Goal: Information Seeking & Learning: Learn about a topic

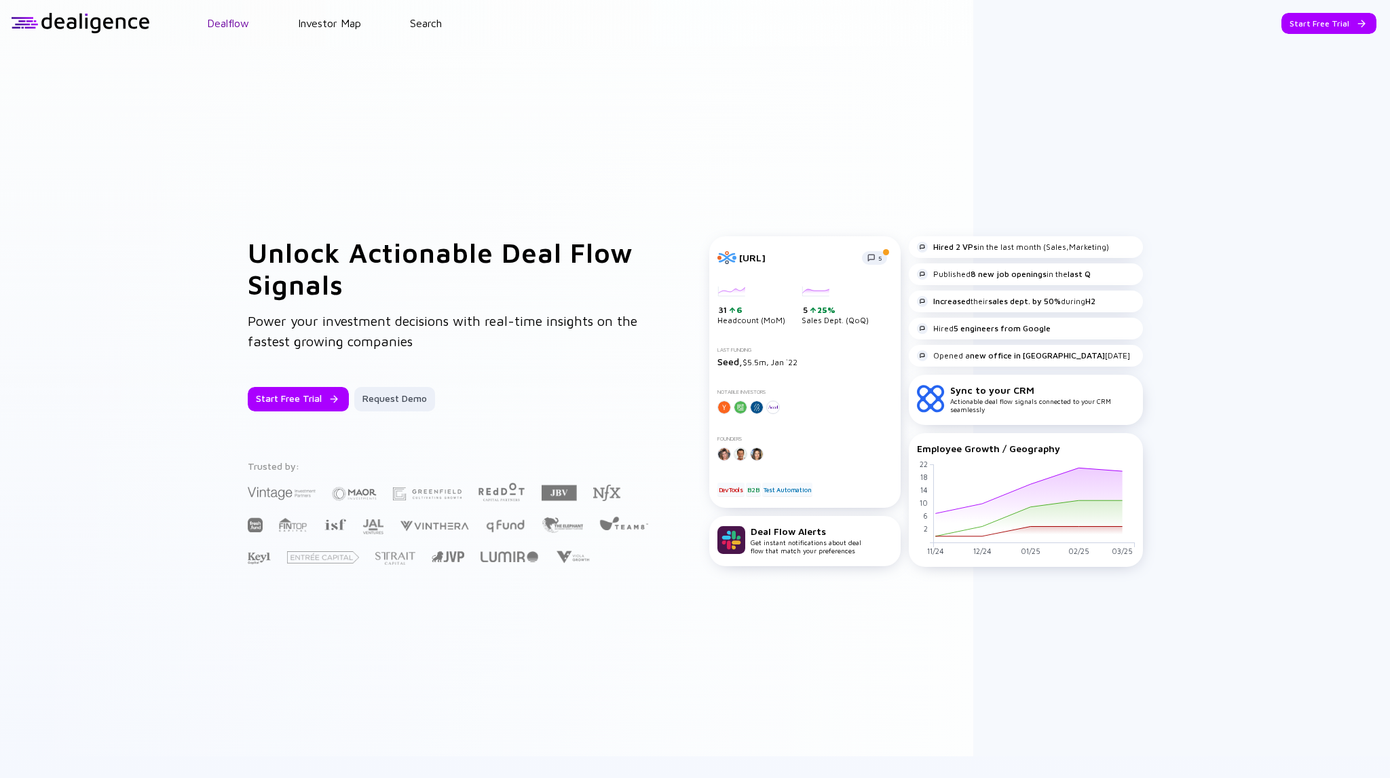
click at [244, 26] on link "Dealflow" at bounding box center [228, 23] width 42 height 12
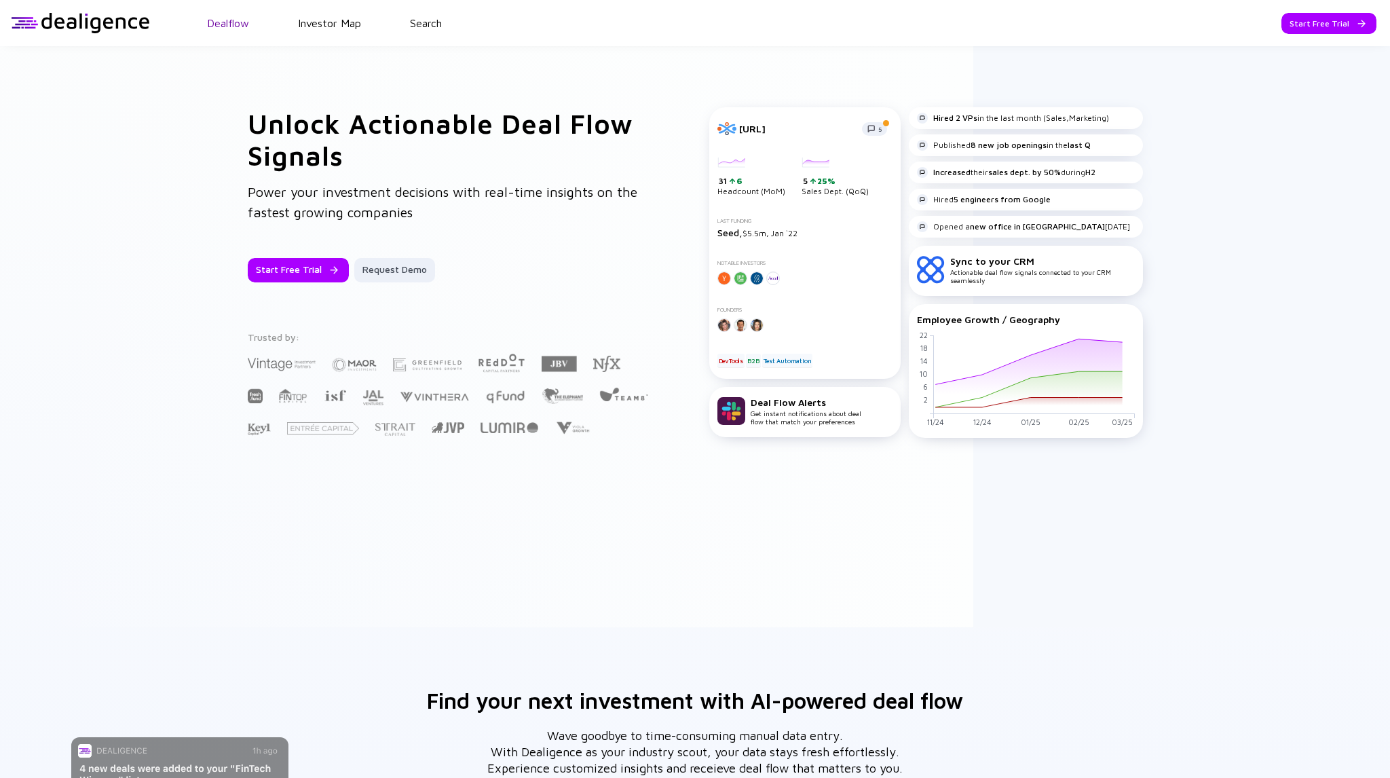
scroll to position [717, 0]
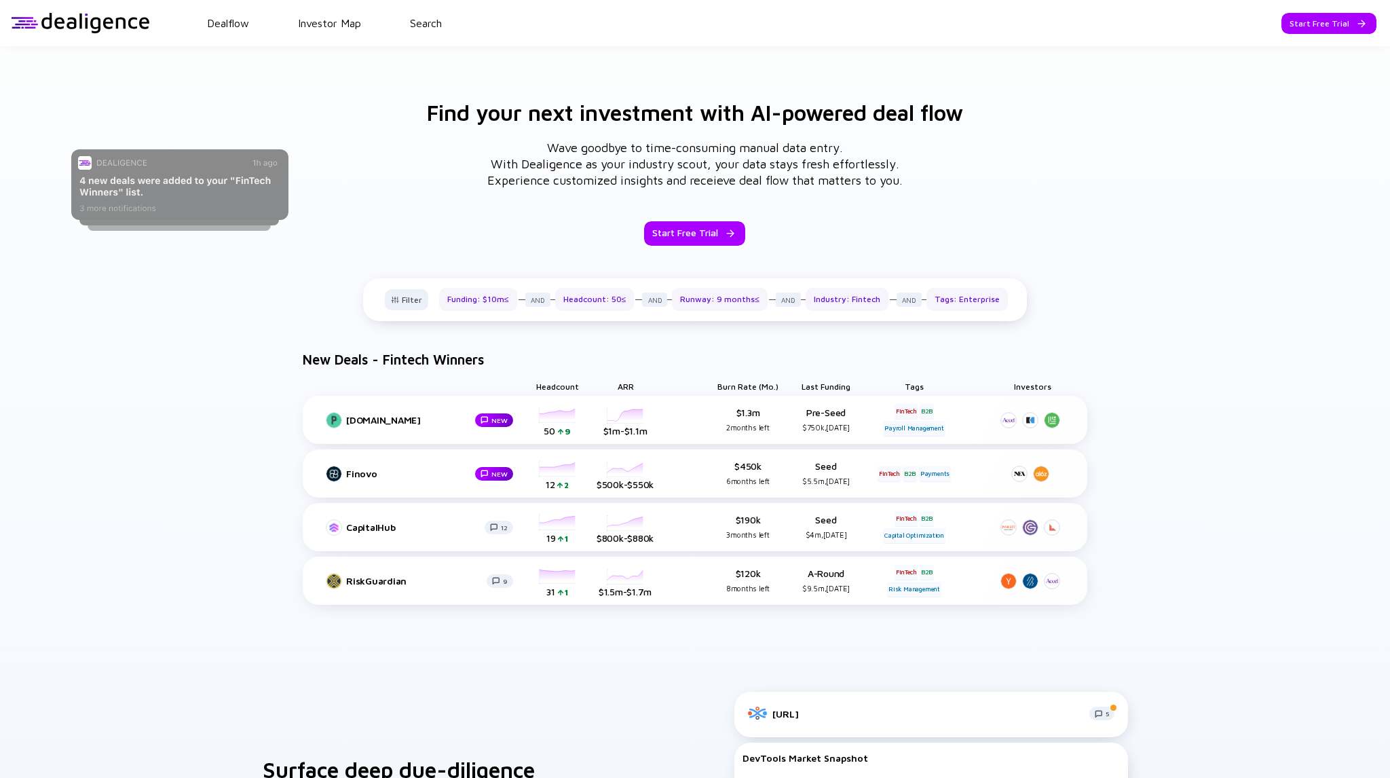
click at [275, 24] on div "Dealflow Investor Map Search" at bounding box center [770, 23] width 1240 height 12
click at [308, 22] on link "Investor Map" at bounding box center [329, 23] width 63 height 12
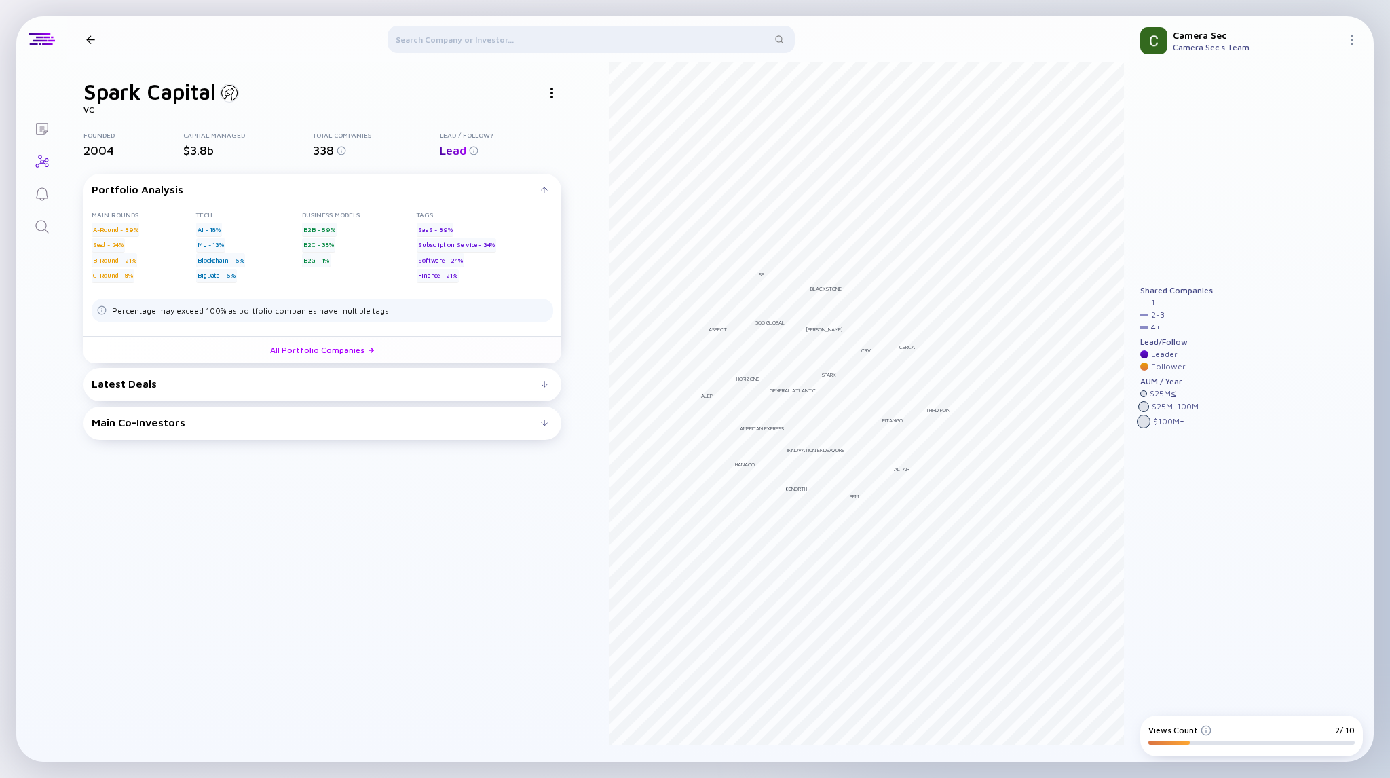
click at [86, 35] on div at bounding box center [591, 42] width 1017 height 33
click at [92, 39] on div at bounding box center [591, 42] width 1017 height 33
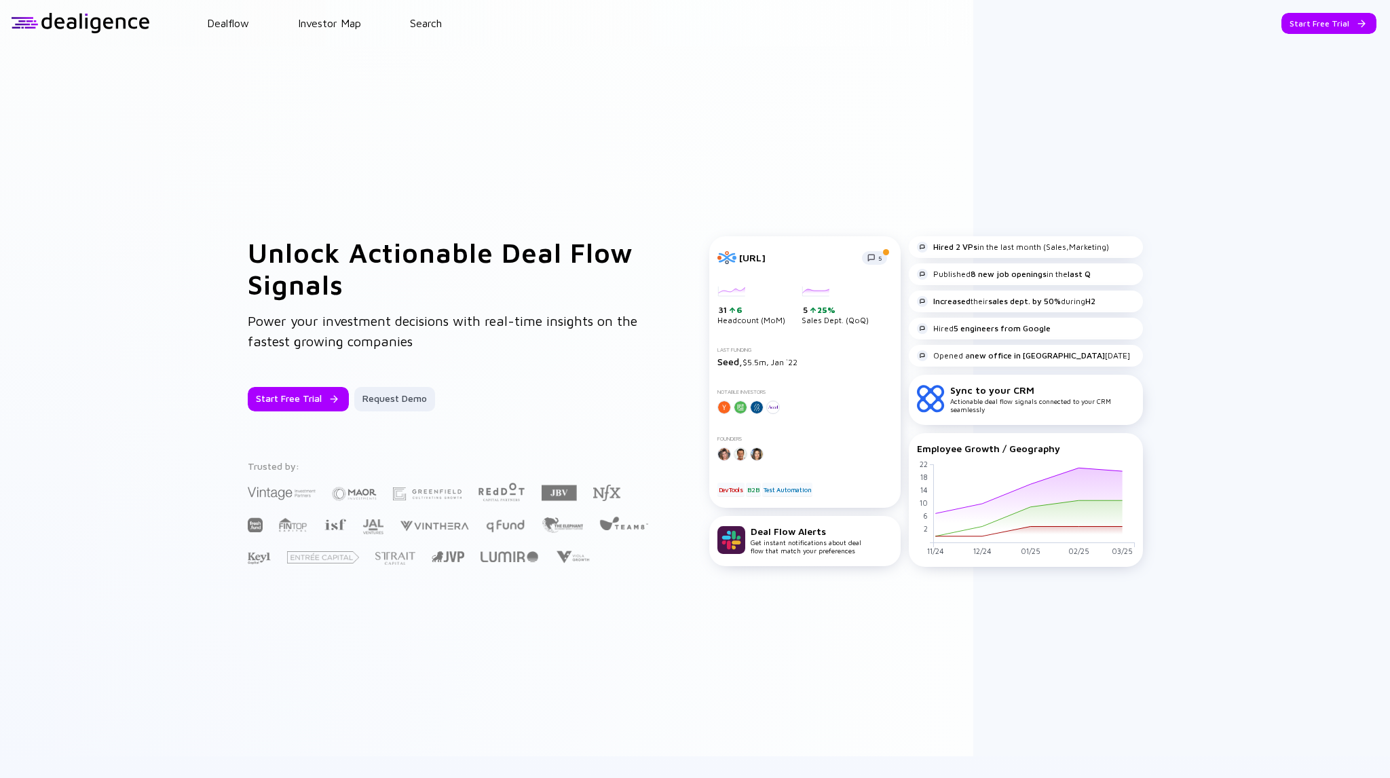
click at [14, 20] on div at bounding box center [80, 23] width 139 height 20
